Goal: Task Accomplishment & Management: Use online tool/utility

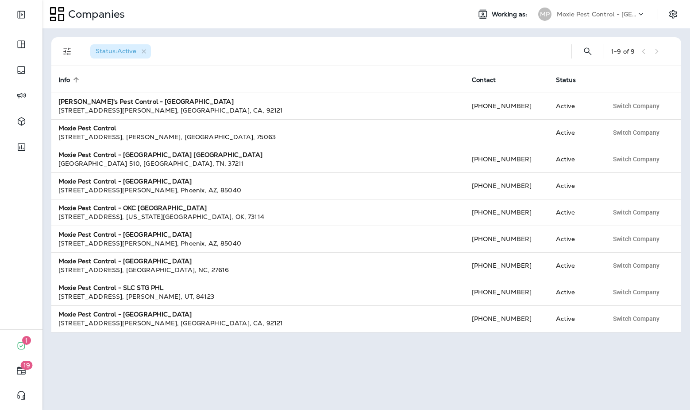
click at [613, 12] on p "Moxie Pest Control - [GEOGRAPHIC_DATA]" at bounding box center [597, 14] width 80 height 7
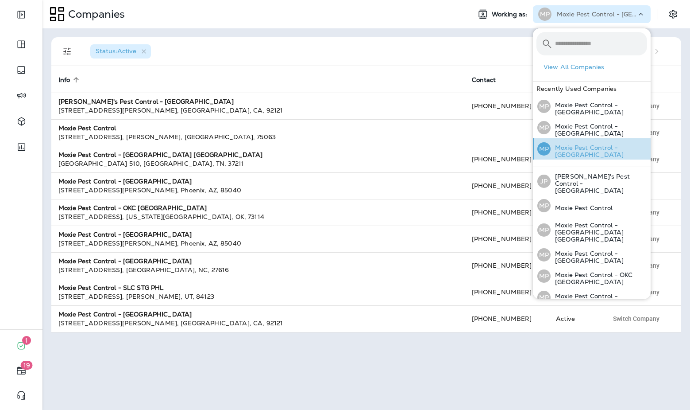
click at [600, 150] on p "Moxie Pest Control - [GEOGRAPHIC_DATA]" at bounding box center [599, 151] width 97 height 14
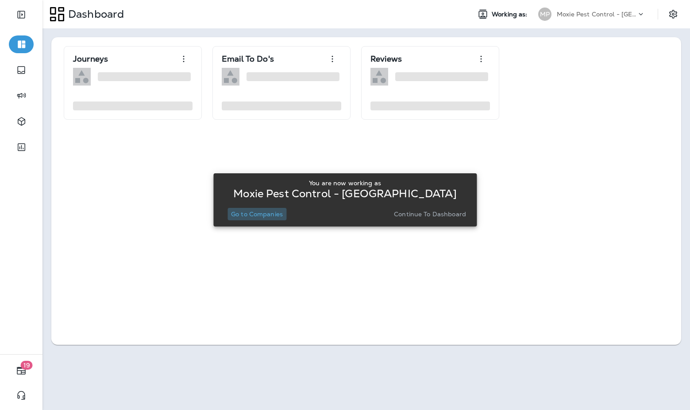
click at [266, 217] on p "Go to Companies" at bounding box center [257, 213] width 52 height 7
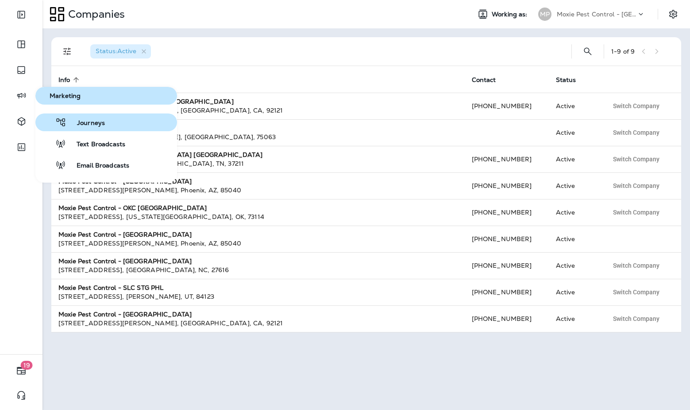
click at [96, 128] on button "Journeys" at bounding box center [106, 122] width 142 height 18
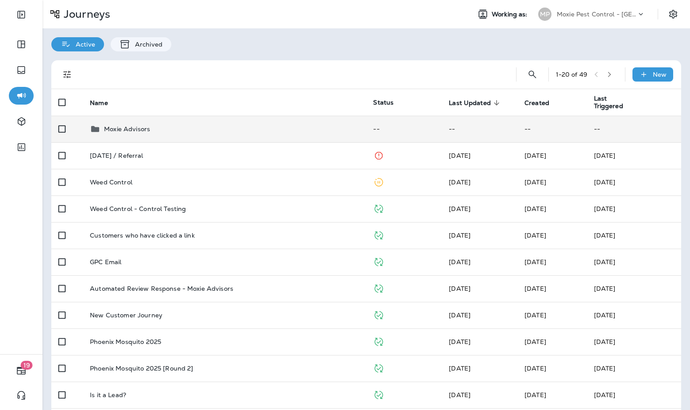
click at [212, 129] on div "Moxie Advisors" at bounding box center [224, 129] width 269 height 11
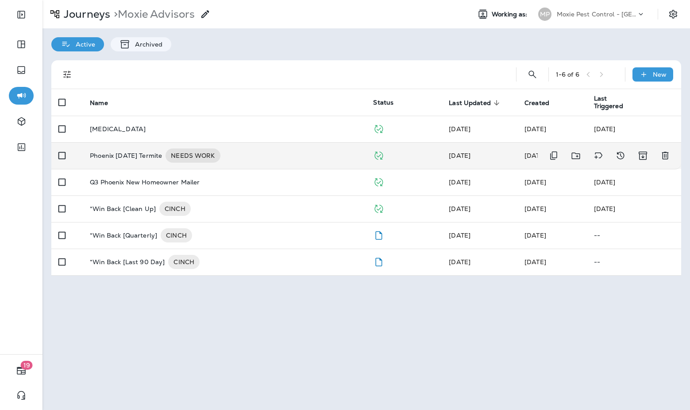
click at [161, 145] on td "Phoenix [DATE] Termite NEEDS WORK" at bounding box center [224, 155] width 283 height 27
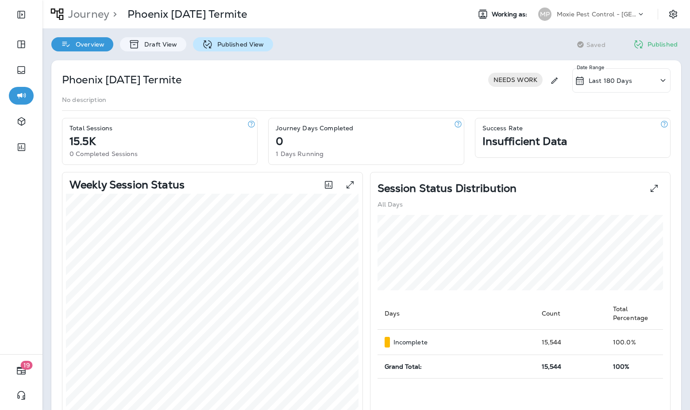
click at [235, 46] on p "Published View" at bounding box center [238, 44] width 51 height 7
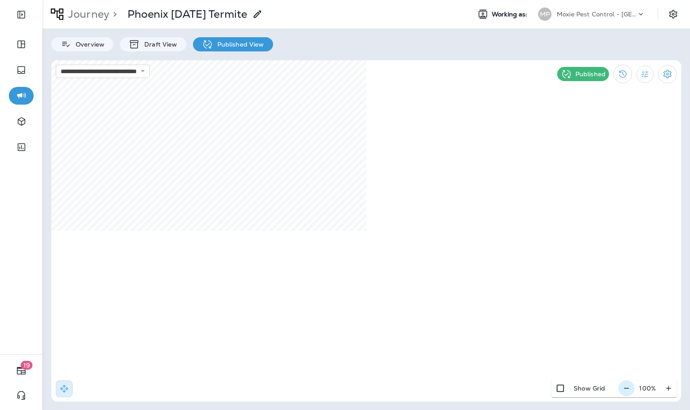
click at [629, 389] on icon "button" at bounding box center [626, 387] width 9 height 9
click at [629, 389] on icon "button" at bounding box center [630, 387] width 9 height 9
select select "*"
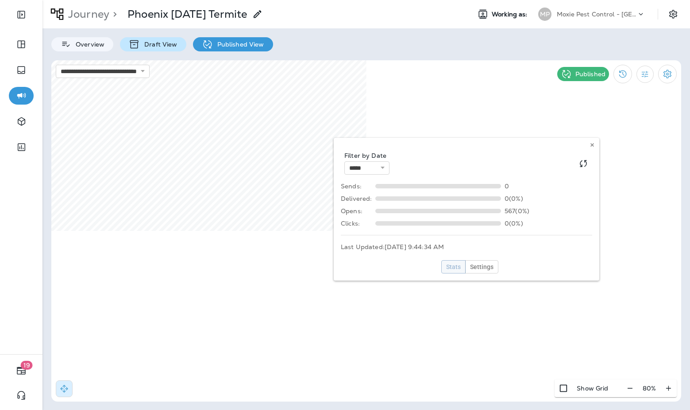
click at [156, 44] on p "Draft View" at bounding box center [158, 44] width 37 height 7
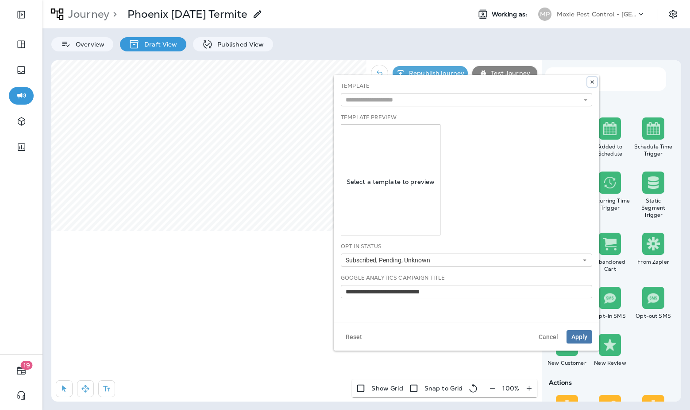
click at [591, 81] on icon at bounding box center [592, 81] width 5 height 5
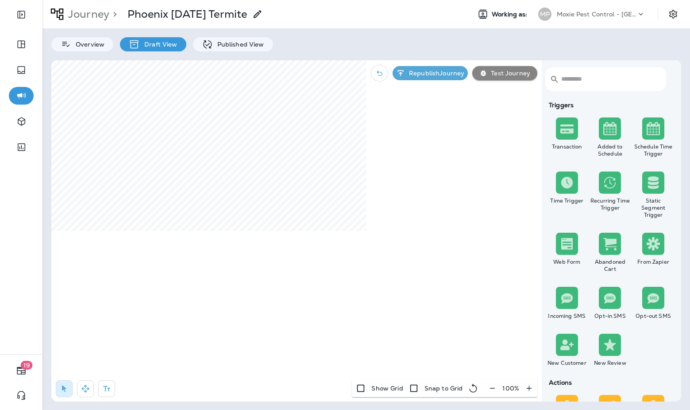
click at [609, 9] on div "Moxie Pest Control - [GEOGRAPHIC_DATA]" at bounding box center [597, 14] width 80 height 13
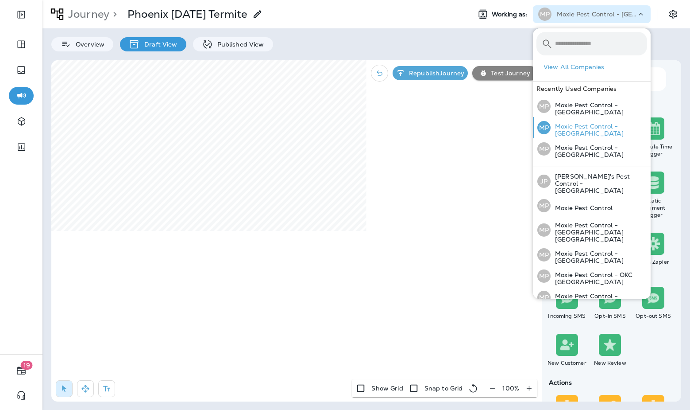
click at [584, 124] on p "Moxie Pest Control - [GEOGRAPHIC_DATA]" at bounding box center [599, 130] width 97 height 14
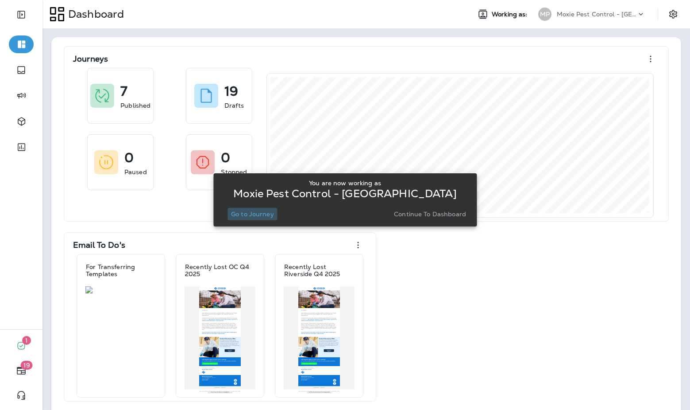
click at [262, 216] on p "Go to Journey" at bounding box center [252, 213] width 43 height 7
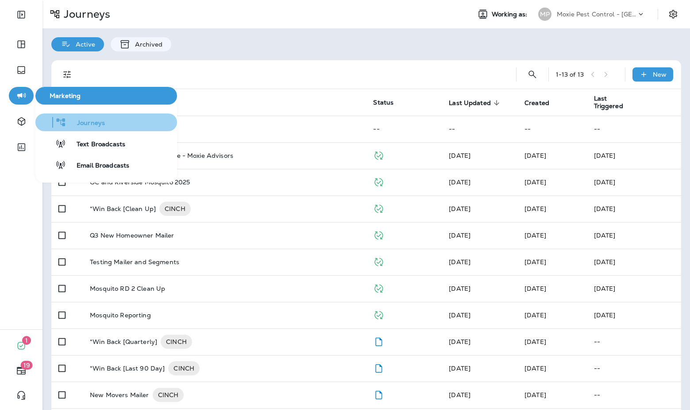
click at [104, 124] on button "Journeys" at bounding box center [106, 122] width 142 height 18
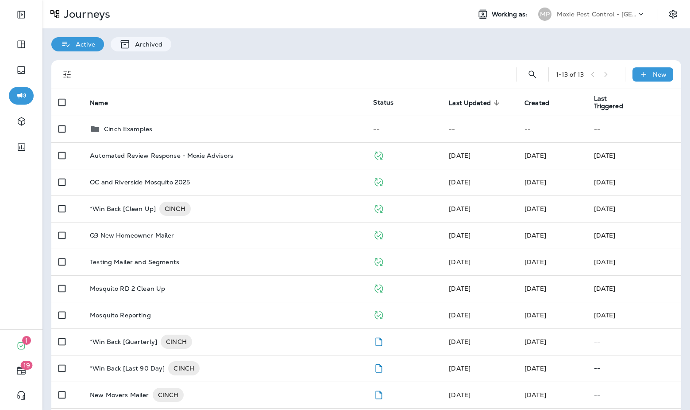
click at [592, 20] on div "Moxie Pest Control - [GEOGRAPHIC_DATA]" at bounding box center [597, 14] width 80 height 13
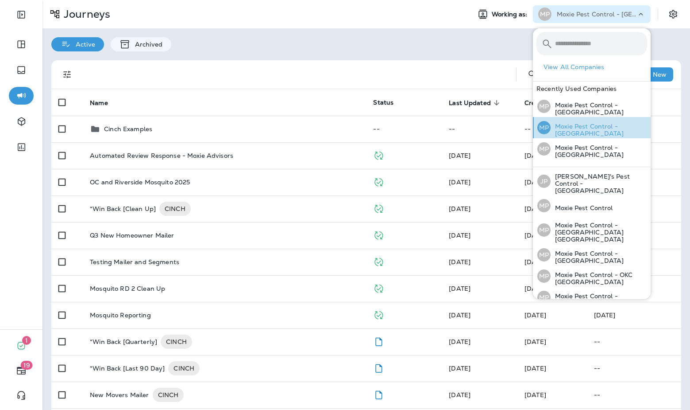
click at [585, 131] on p "Moxie Pest Control - [GEOGRAPHIC_DATA]" at bounding box center [599, 130] width 97 height 14
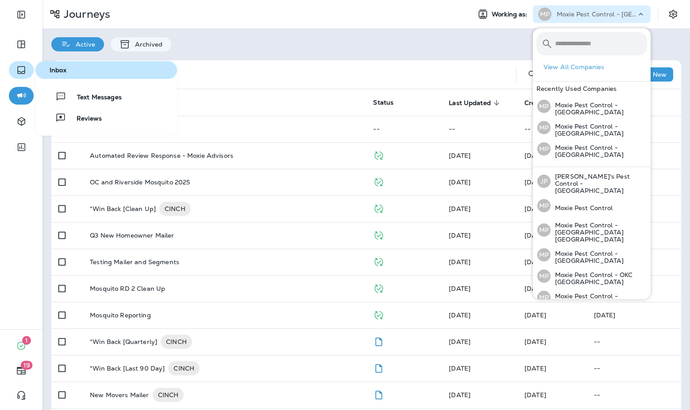
click at [12, 68] on button "button" at bounding box center [21, 70] width 25 height 18
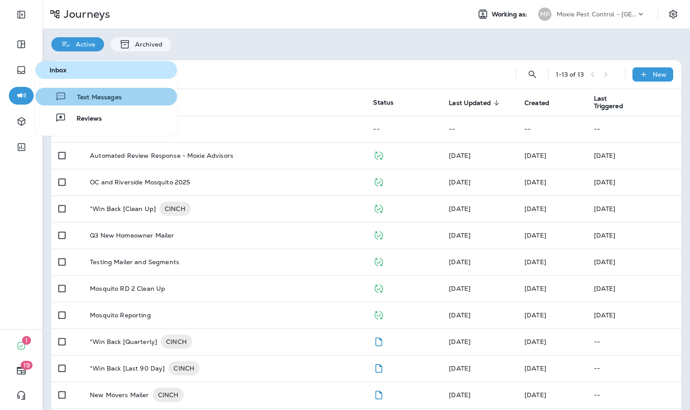
click at [61, 92] on icon "button" at bounding box center [60, 96] width 11 height 11
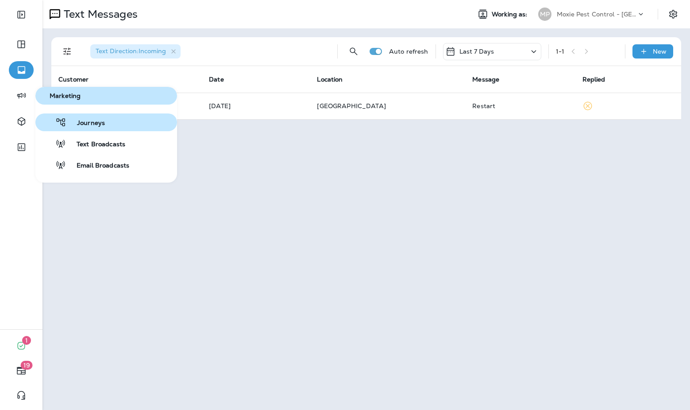
click at [71, 122] on span "Journeys" at bounding box center [85, 123] width 39 height 8
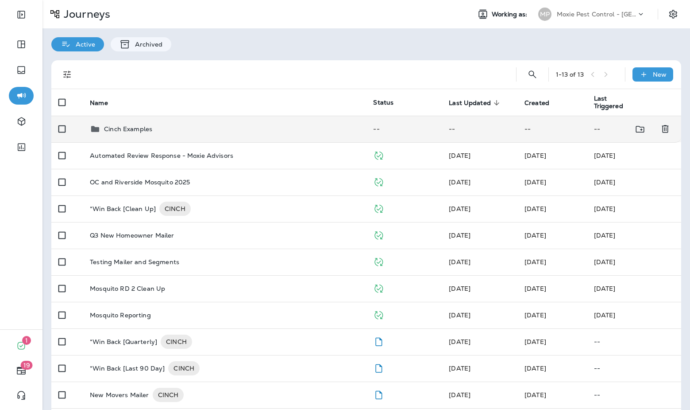
click at [259, 131] on div "Cinch Examples" at bounding box center [224, 129] width 269 height 11
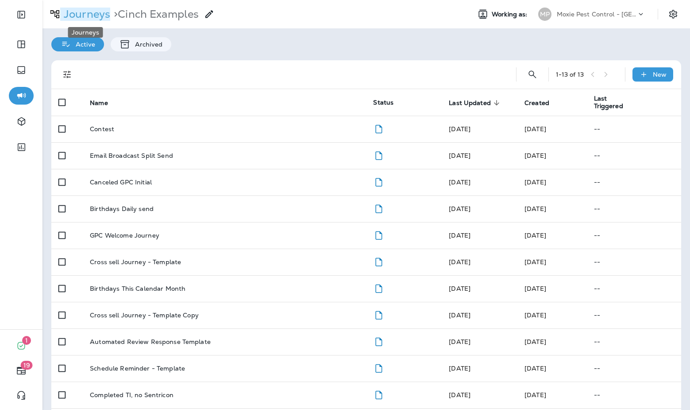
click at [89, 17] on p "Journeys" at bounding box center [85, 14] width 50 height 13
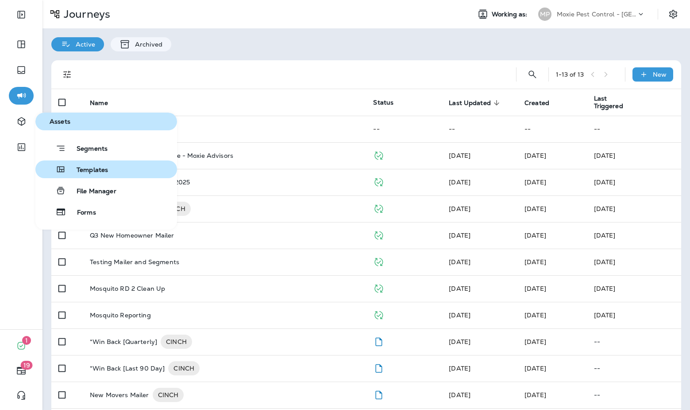
click at [77, 169] on span "Templates" at bounding box center [87, 170] width 42 height 8
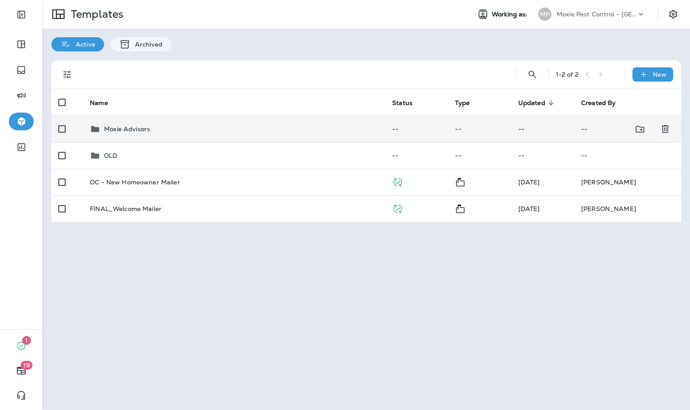
click at [297, 125] on div "Moxie Advisors" at bounding box center [234, 129] width 288 height 11
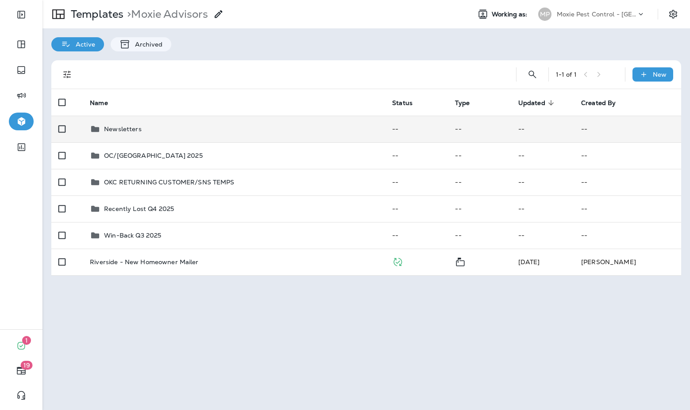
click at [297, 126] on div "Newsletters" at bounding box center [234, 129] width 288 height 11
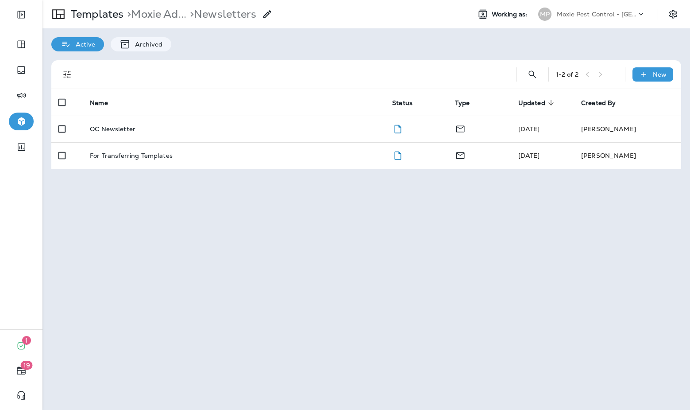
click at [297, 126] on div "OC Newsletter" at bounding box center [234, 128] width 288 height 7
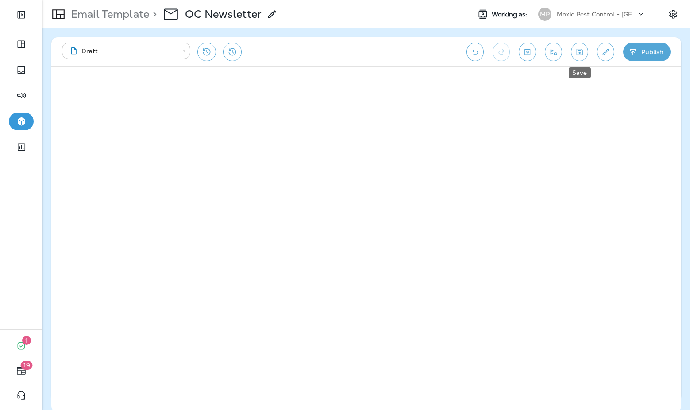
click at [582, 54] on icon "Save" at bounding box center [580, 52] width 6 height 6
click at [606, 56] on button "Edit details" at bounding box center [605, 52] width 17 height 19
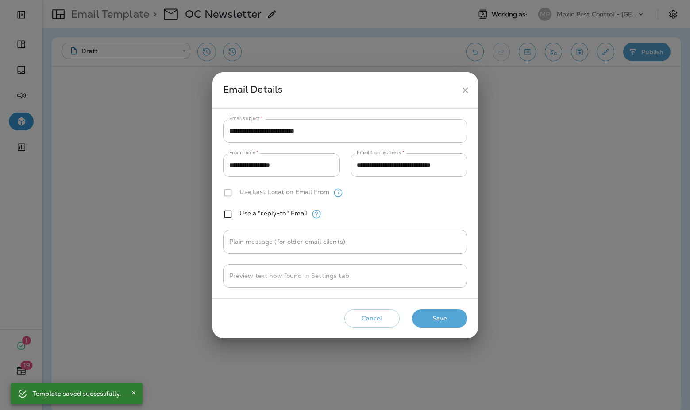
click at [468, 88] on icon "close" at bounding box center [465, 89] width 9 height 9
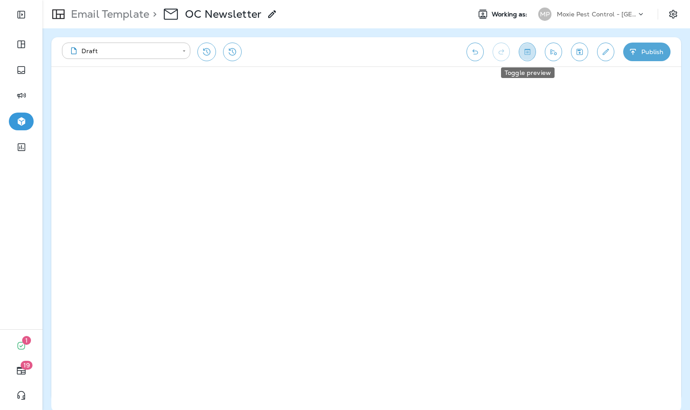
click at [534, 54] on button "Toggle preview" at bounding box center [527, 52] width 17 height 19
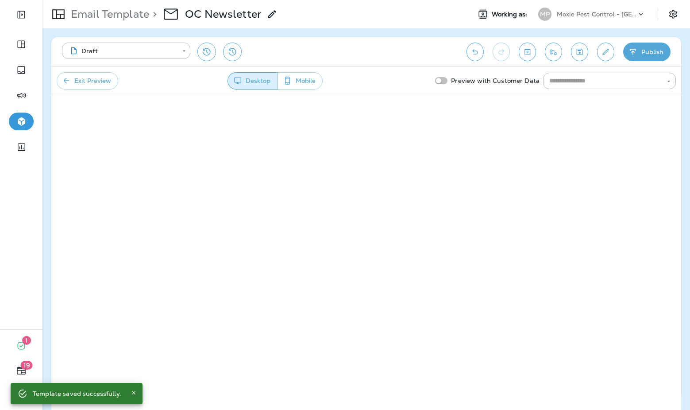
click at [114, 87] on button "Exit Preview" at bounding box center [88, 80] width 62 height 17
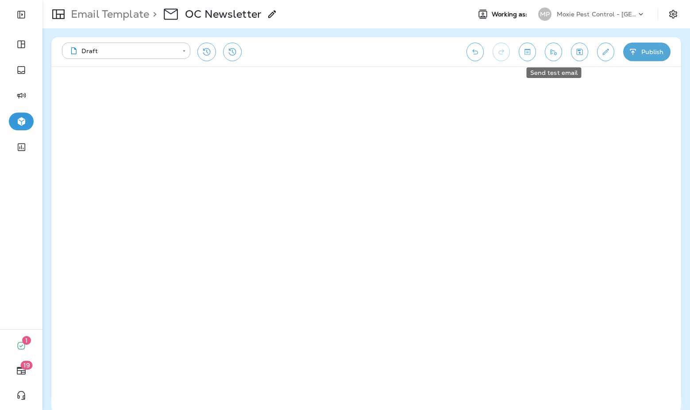
click at [550, 57] on button "Send test email" at bounding box center [553, 52] width 17 height 19
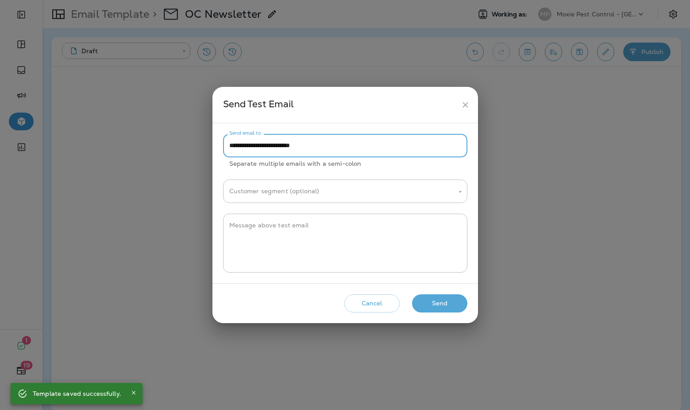
drag, startPoint x: 248, startPoint y: 148, endPoint x: 221, endPoint y: 149, distance: 27.0
click at [221, 149] on div "**********" at bounding box center [346, 203] width 266 height 160
type input "**********"
click at [429, 300] on button "Send" at bounding box center [439, 303] width 55 height 18
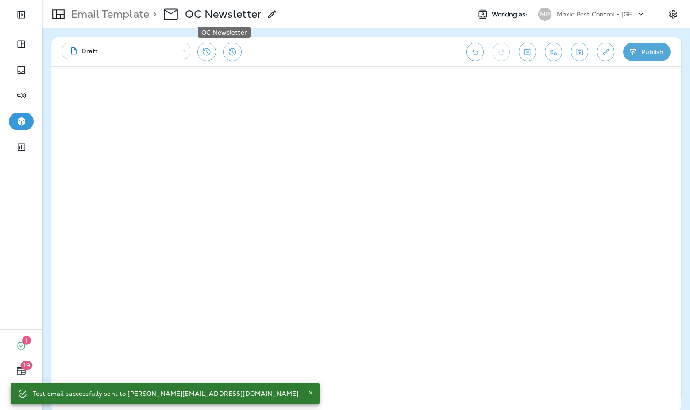
click at [246, 15] on p "OC Newsletter" at bounding box center [223, 14] width 77 height 13
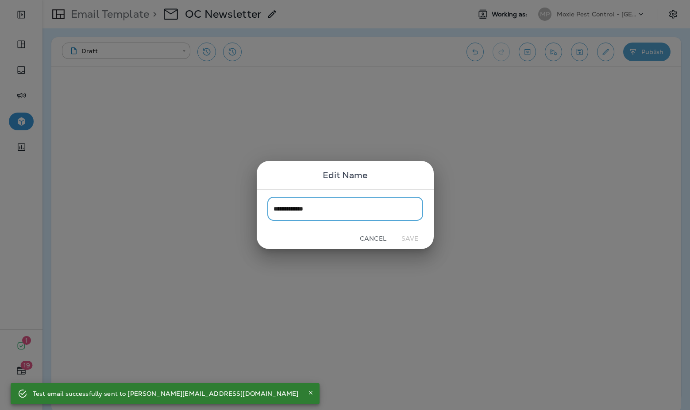
drag, startPoint x: 284, startPoint y: 206, endPoint x: 345, endPoint y: 211, distance: 60.9
click at [284, 206] on input "**********" at bounding box center [345, 208] width 156 height 23
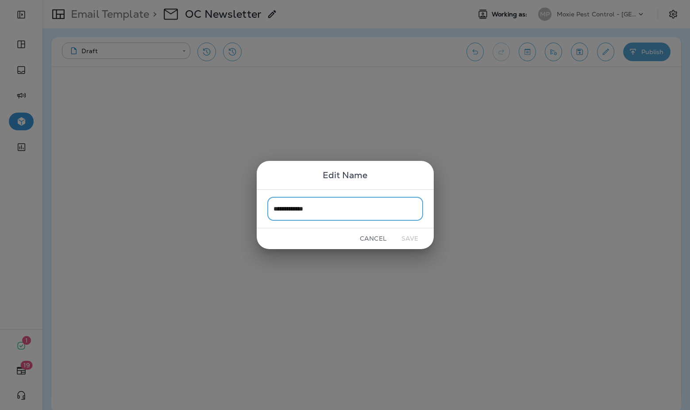
click at [359, 211] on input "**********" at bounding box center [345, 208] width 156 height 23
click at [284, 209] on input "**********" at bounding box center [345, 208] width 156 height 23
type input "**********"
click at [410, 237] on button "Save" at bounding box center [410, 239] width 33 height 14
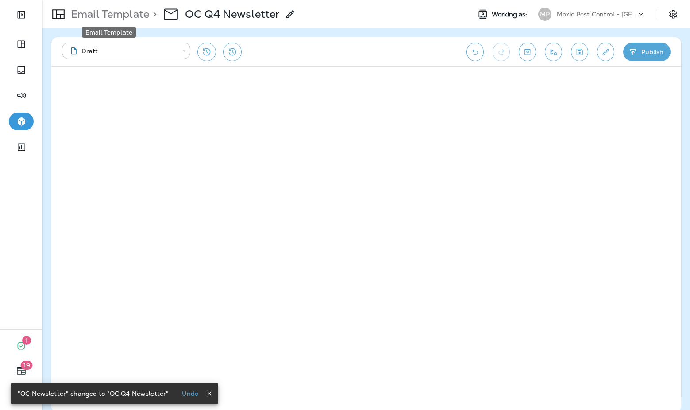
click at [96, 15] on p "Email Template" at bounding box center [108, 14] width 82 height 13
